Goal: Information Seeking & Learning: Learn about a topic

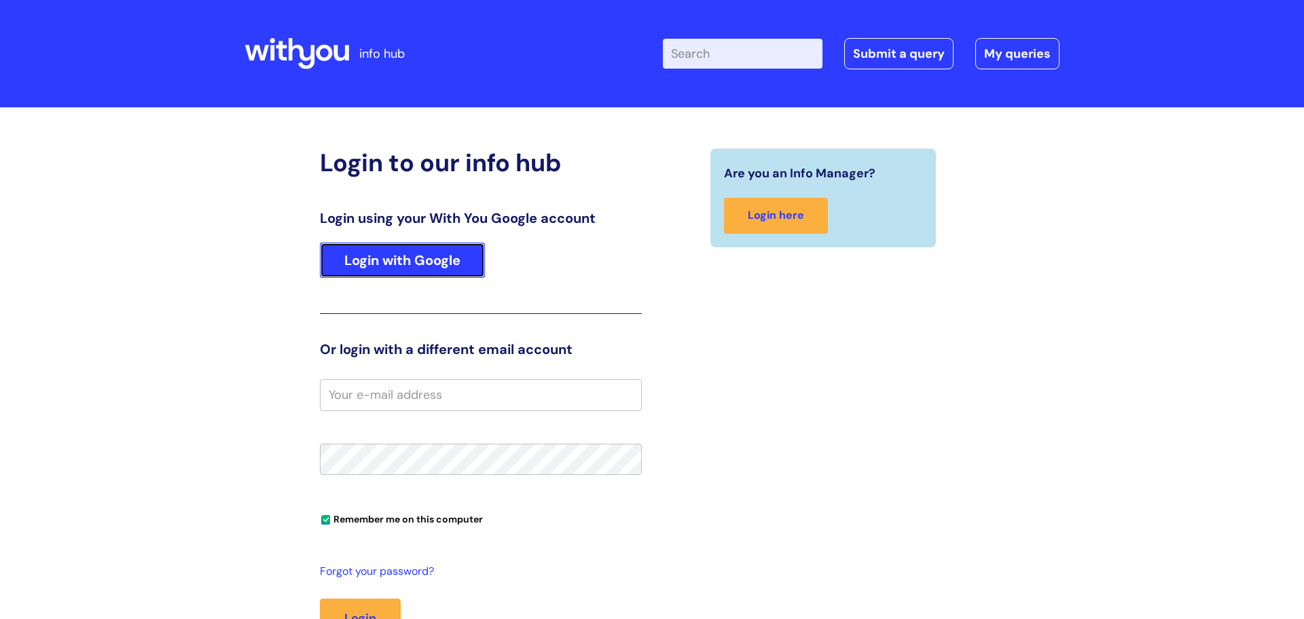
click at [405, 265] on link "Login with Google" at bounding box center [402, 259] width 165 height 35
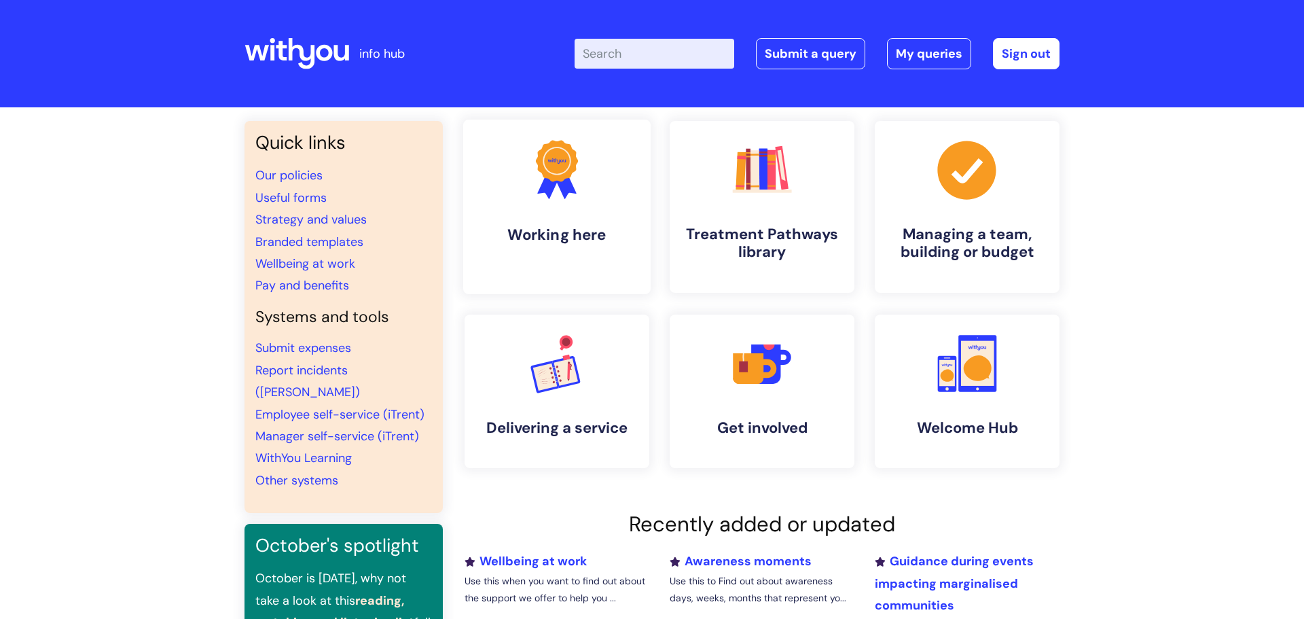
click at [546, 162] on circle at bounding box center [557, 161] width 36 height 36
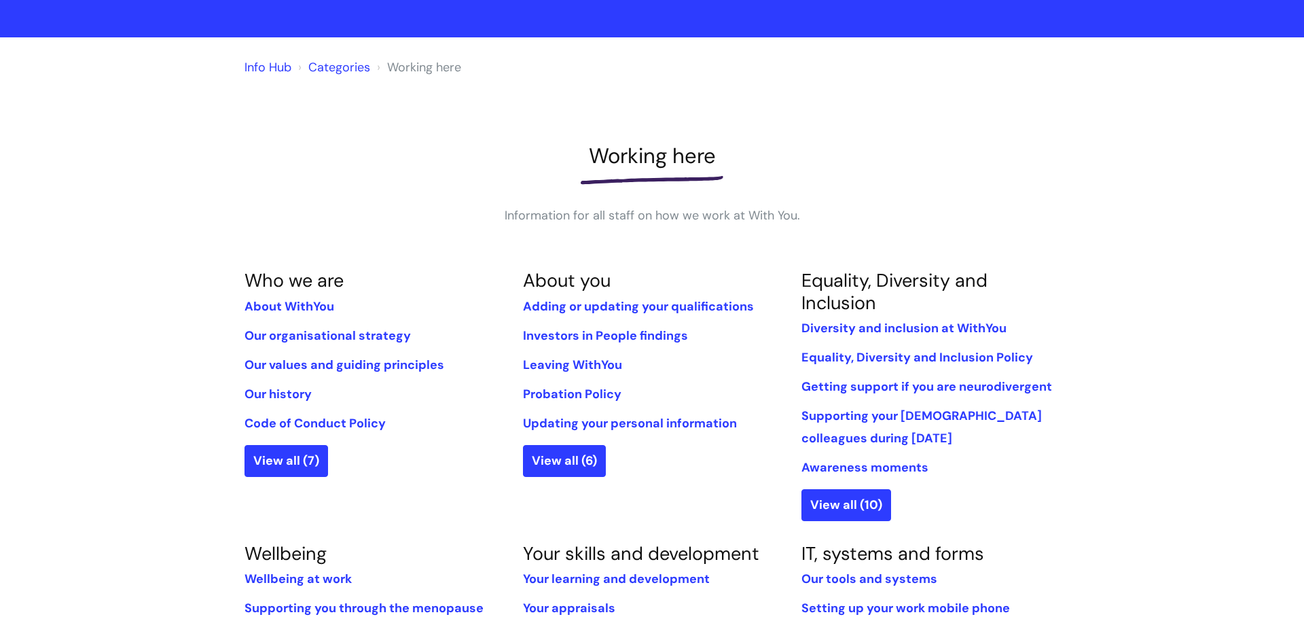
scroll to position [71, 0]
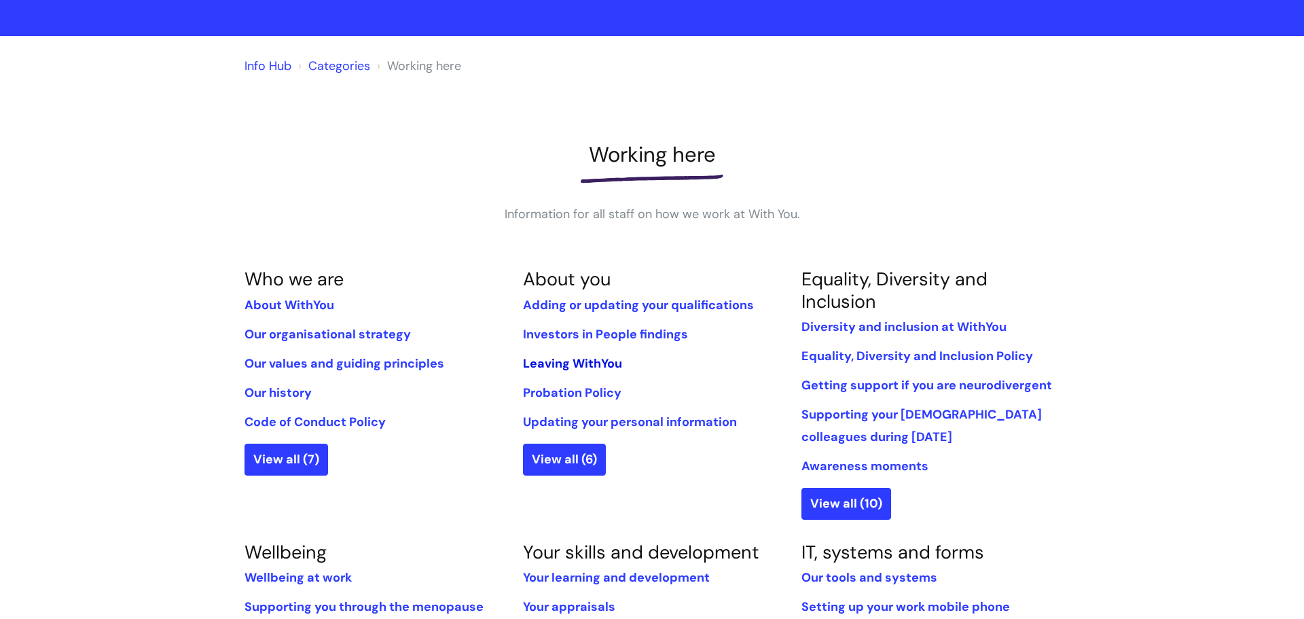
click at [554, 358] on link "Leaving WithYou" at bounding box center [572, 363] width 99 height 16
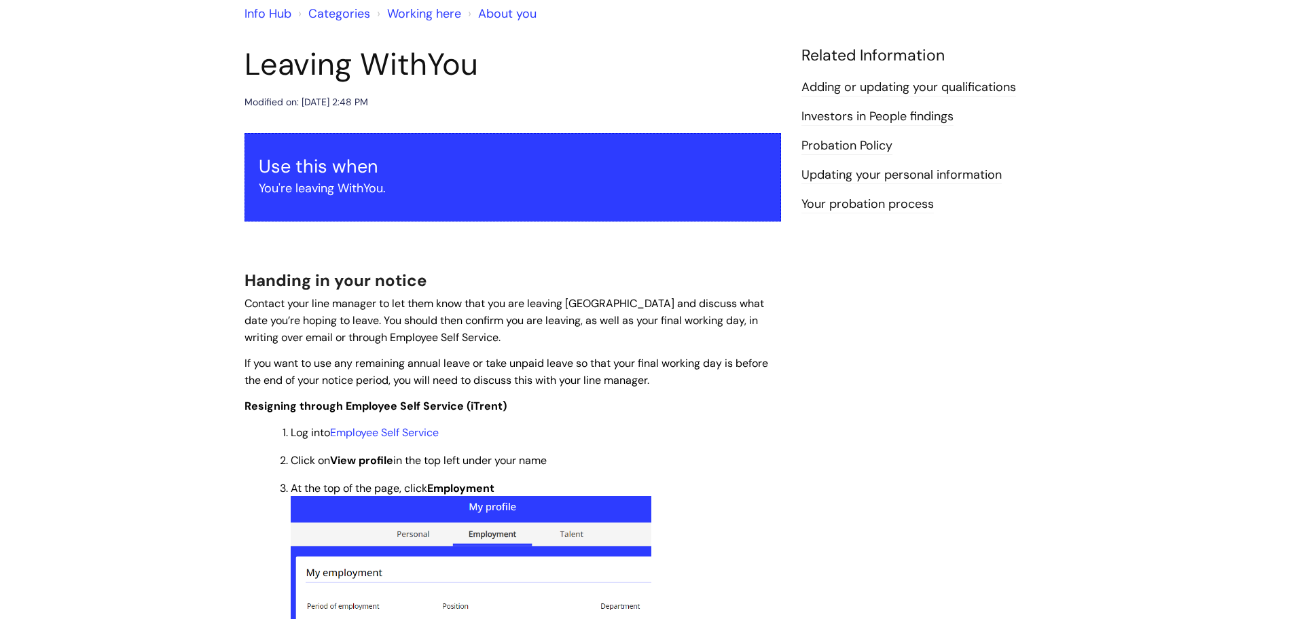
scroll to position [122, 0]
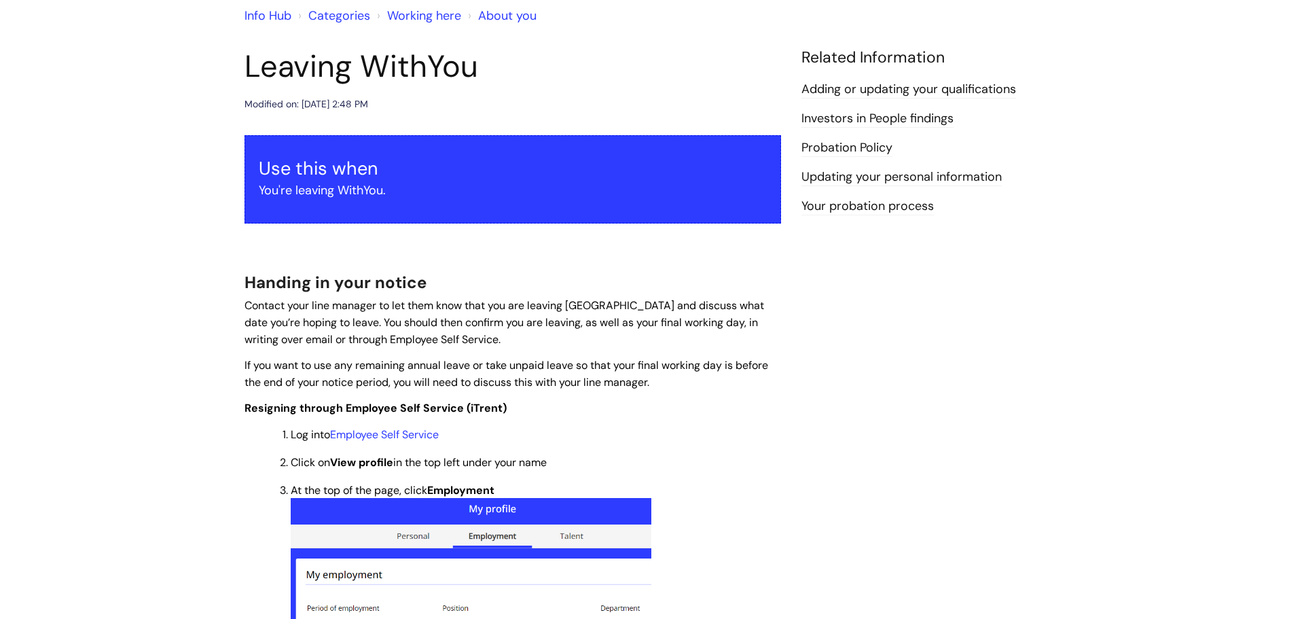
click at [852, 208] on link "Your probation process" at bounding box center [867, 207] width 132 height 18
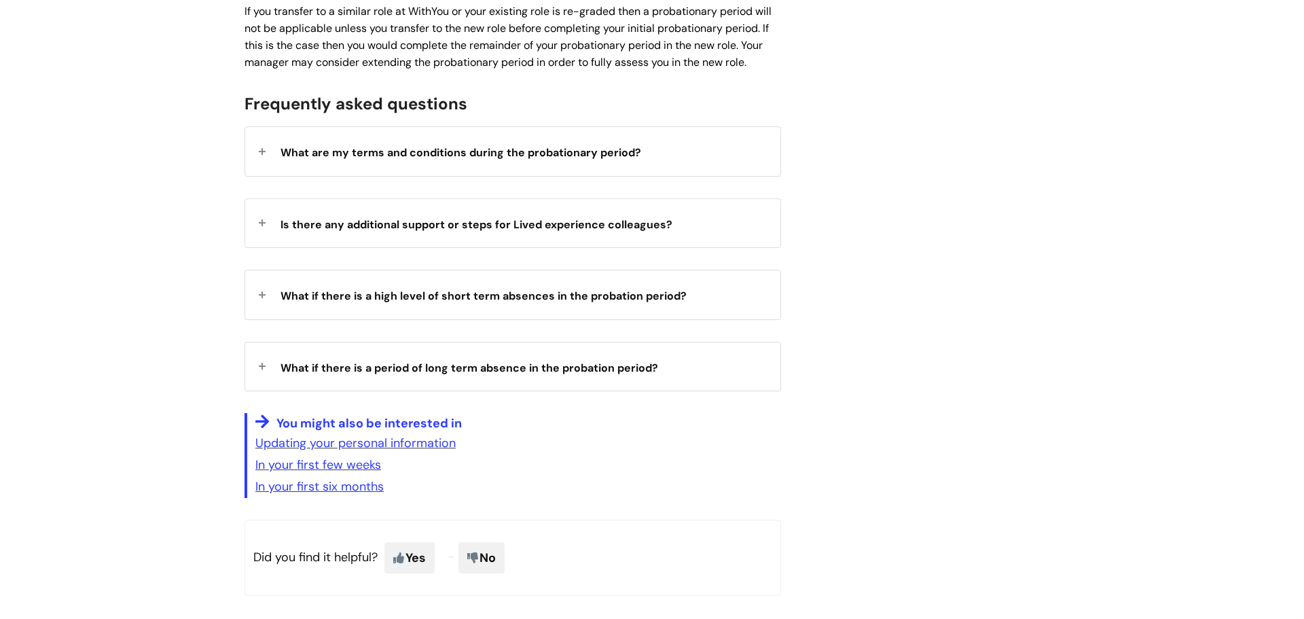
scroll to position [2099, 0]
click at [703, 130] on div "What are my terms and conditions during the probationary period?" at bounding box center [512, 152] width 535 height 48
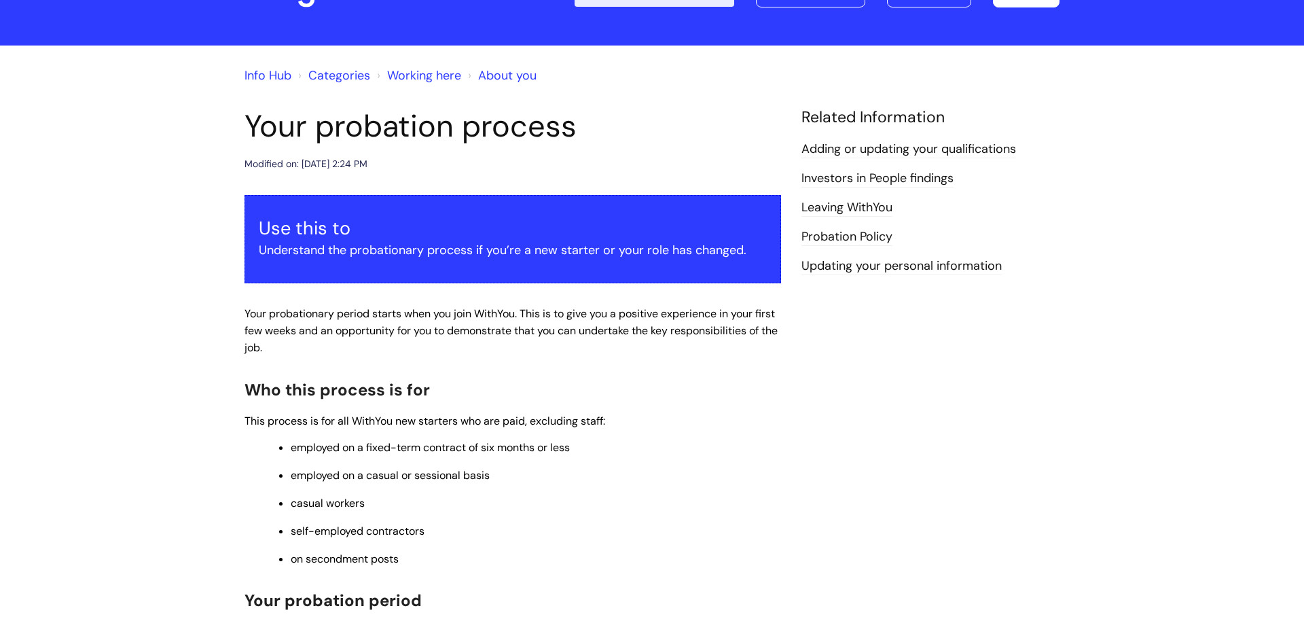
scroll to position [0, 0]
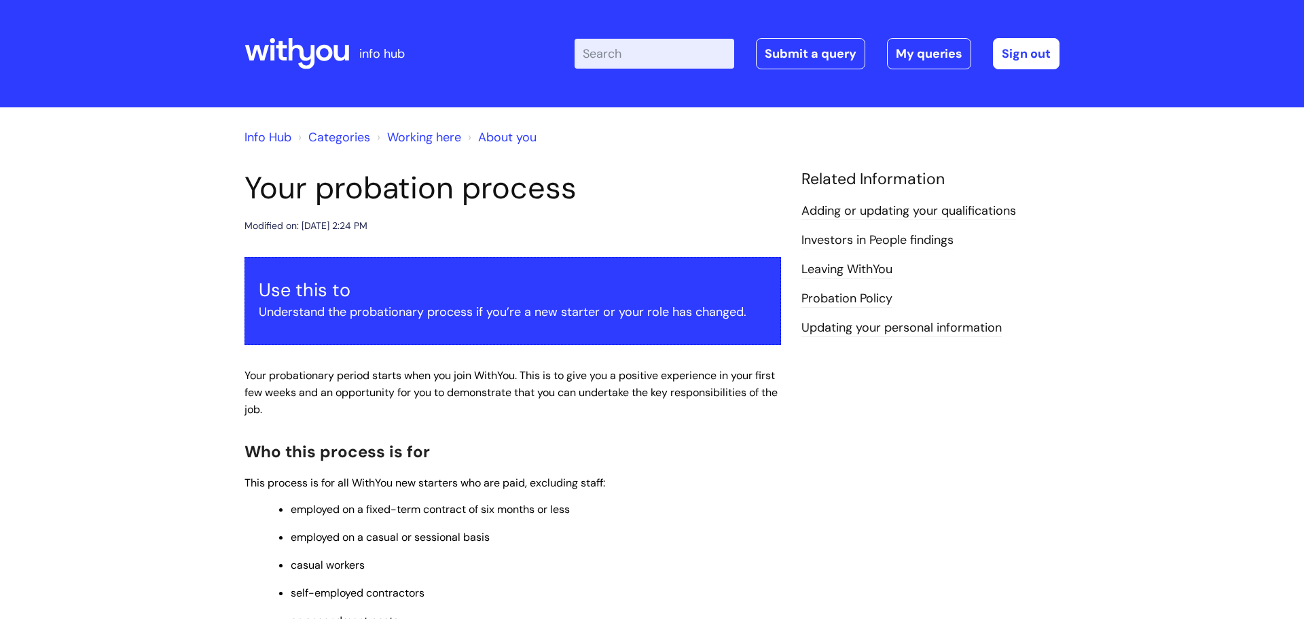
click at [892, 213] on link "Adding or updating your qualifications" at bounding box center [908, 211] width 215 height 18
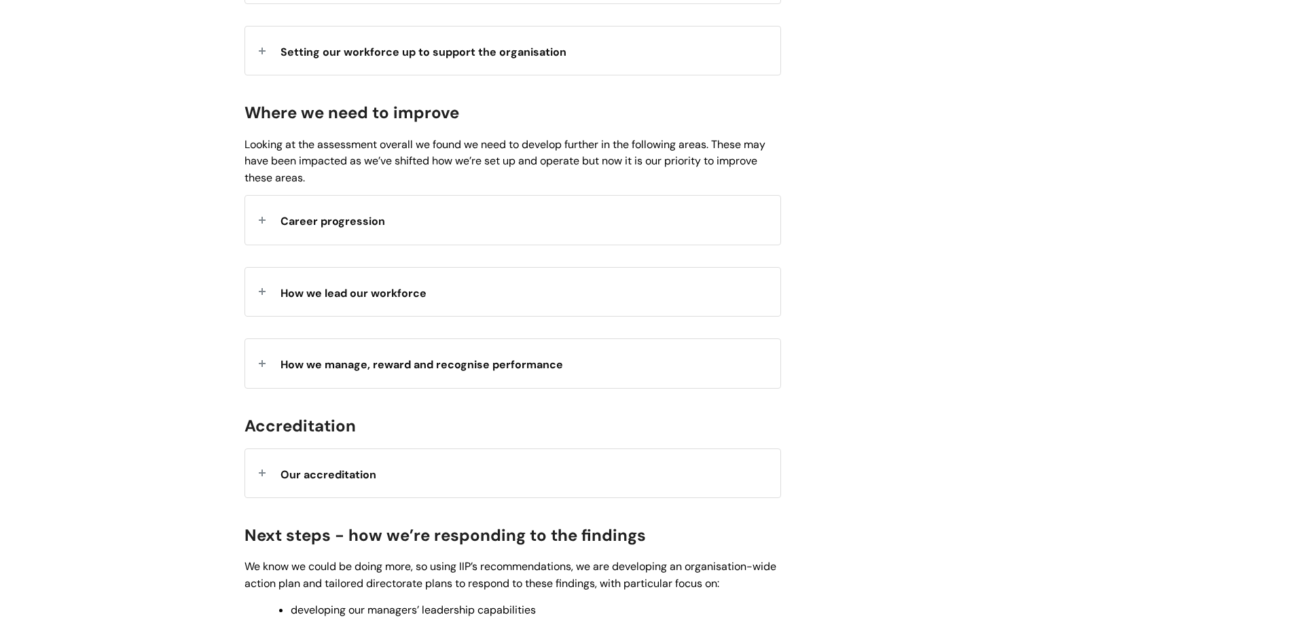
scroll to position [1737, 0]
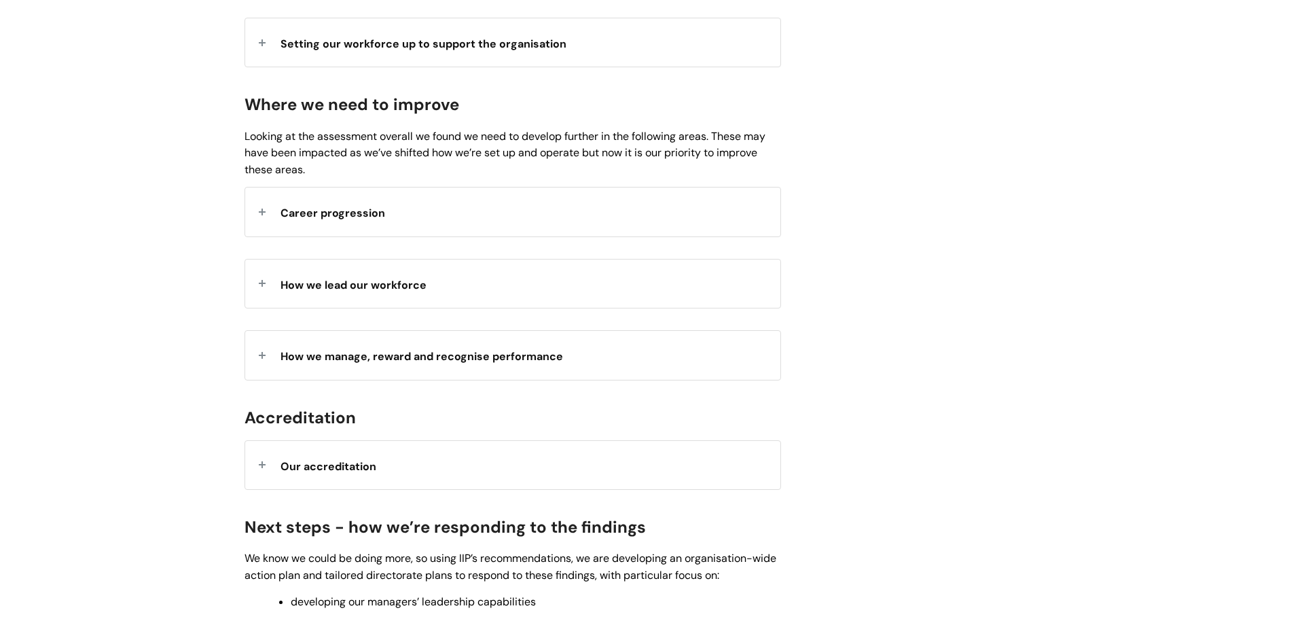
click at [594, 364] on div "How we manage, reward and recognise performance" at bounding box center [512, 355] width 535 height 48
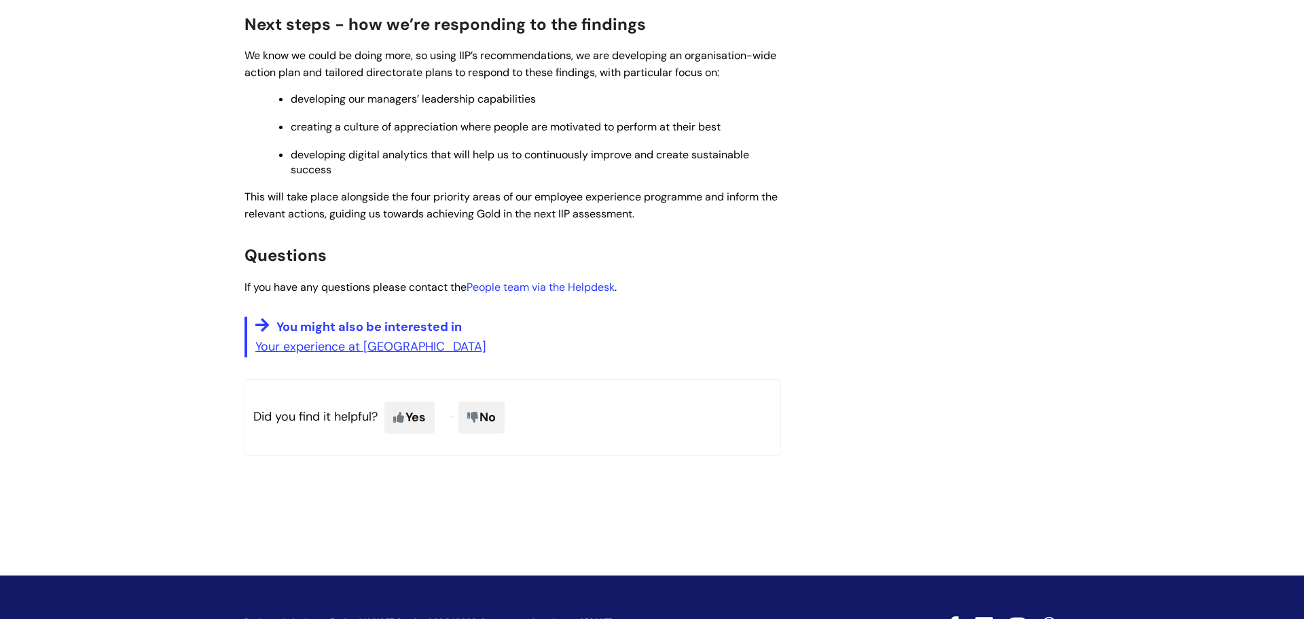
scroll to position [2689, 0]
click at [281, 350] on link "Your experience at [GEOGRAPHIC_DATA]" at bounding box center [370, 346] width 231 height 16
